Goal: Transaction & Acquisition: Purchase product/service

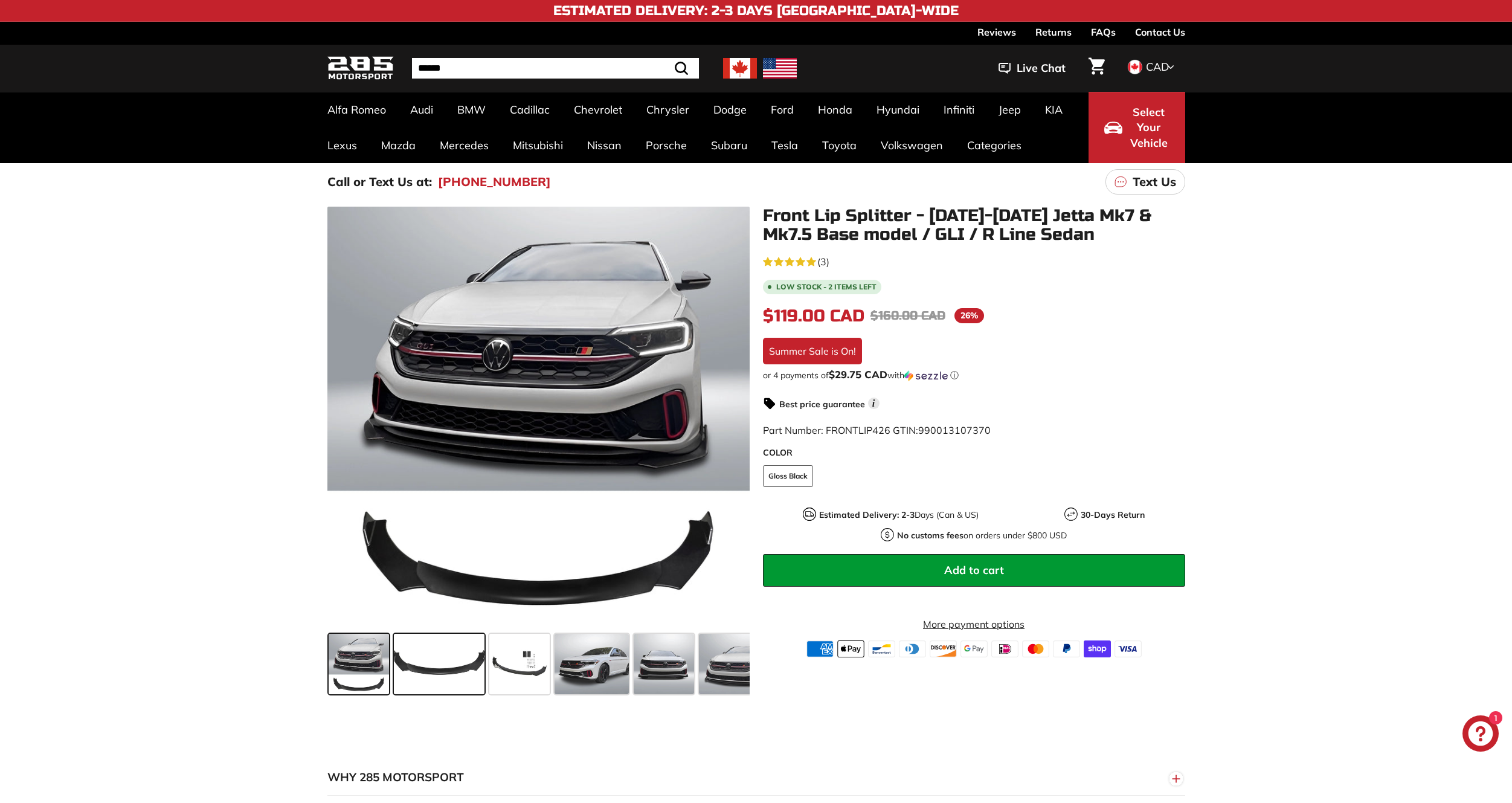
click at [424, 677] on span at bounding box center [439, 664] width 91 height 60
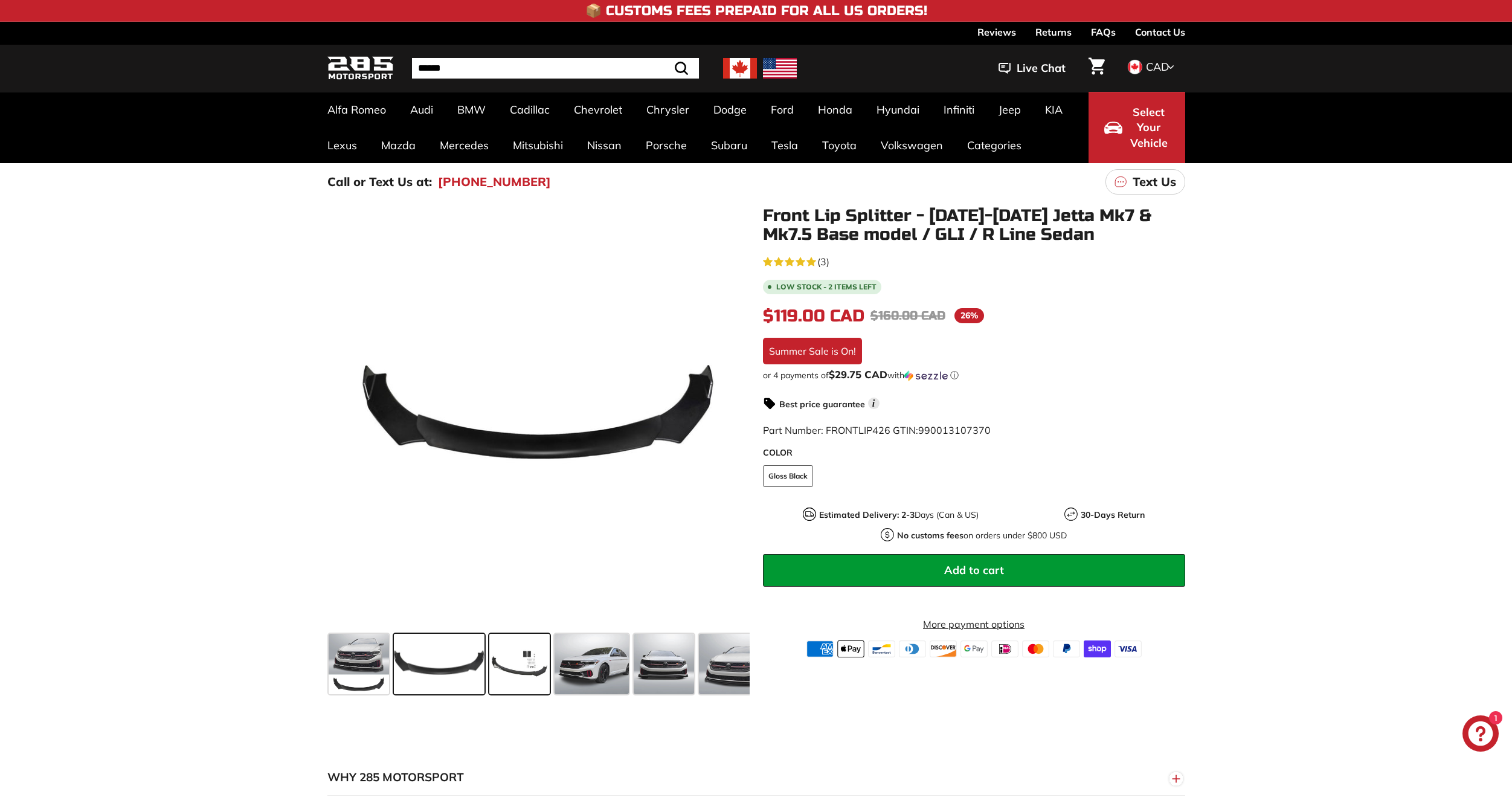
click at [494, 663] on span at bounding box center [519, 664] width 60 height 60
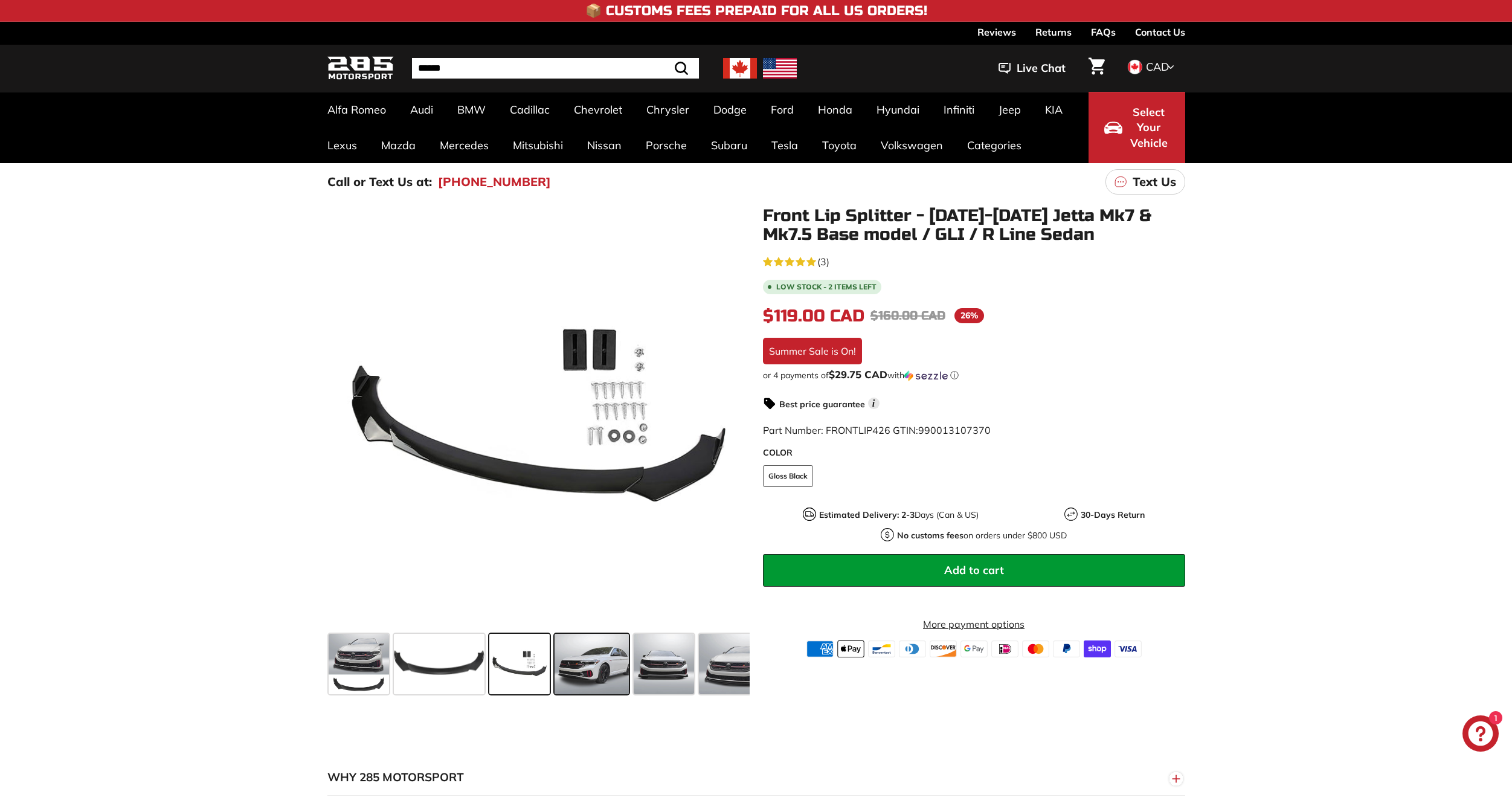
click at [575, 660] on span at bounding box center [592, 664] width 75 height 60
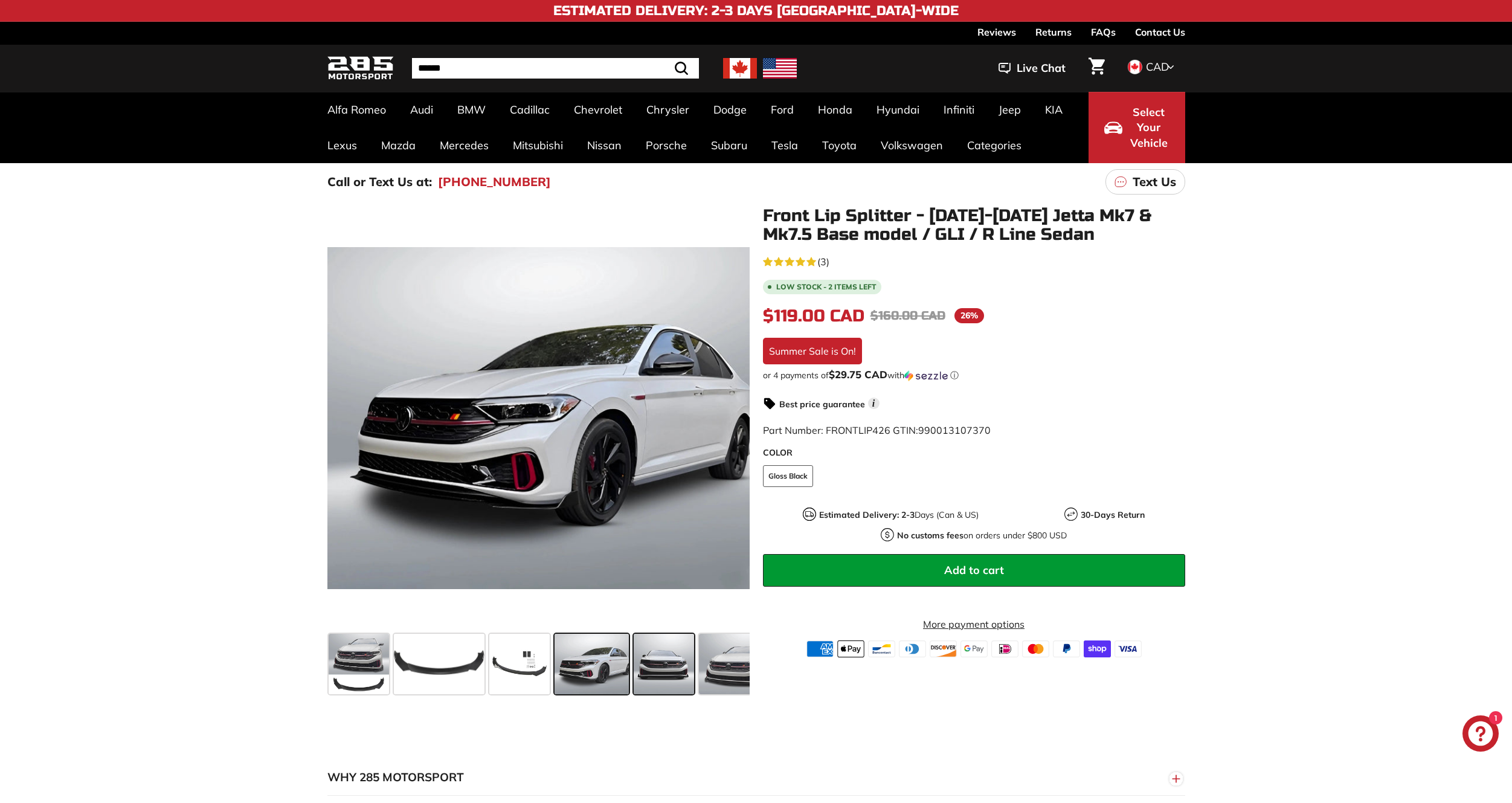
click at [659, 655] on span at bounding box center [664, 664] width 60 height 60
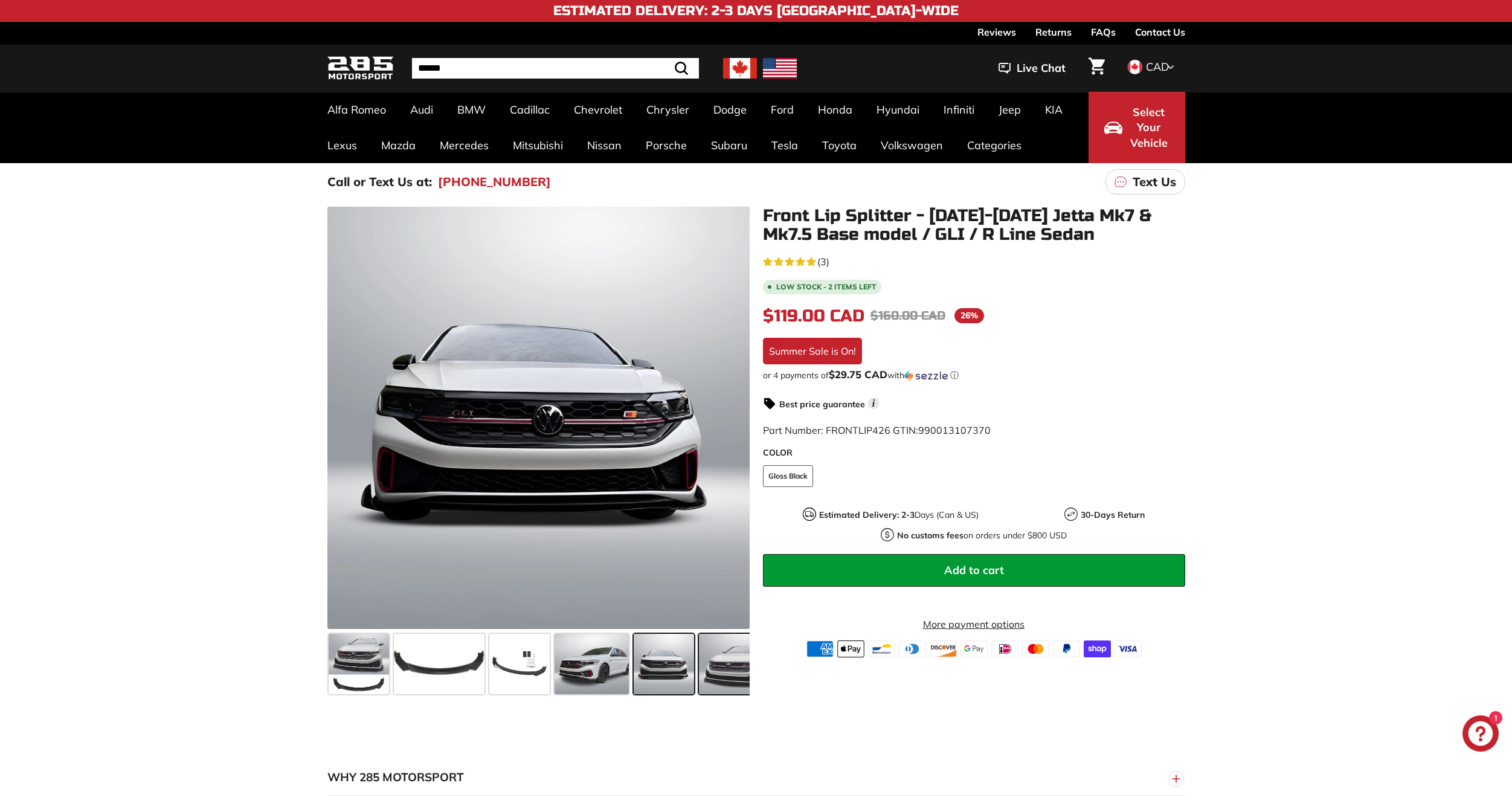
click at [722, 655] on span at bounding box center [734, 664] width 72 height 60
